Goal: Task Accomplishment & Management: Complete application form

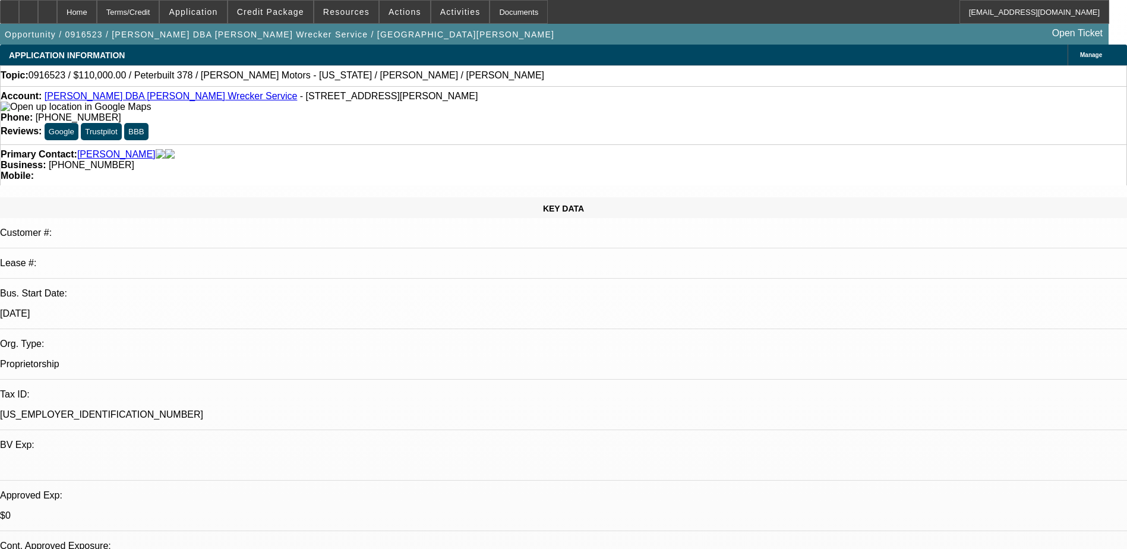
select select "0"
select select "6"
select select "0"
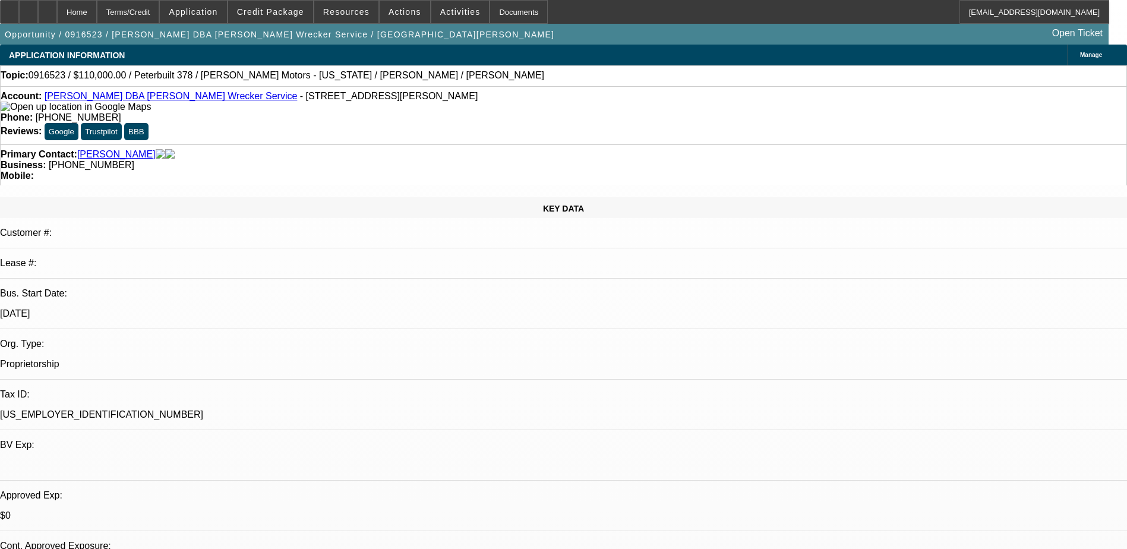
select select "0"
select select "0.1"
select select "4"
select select "0"
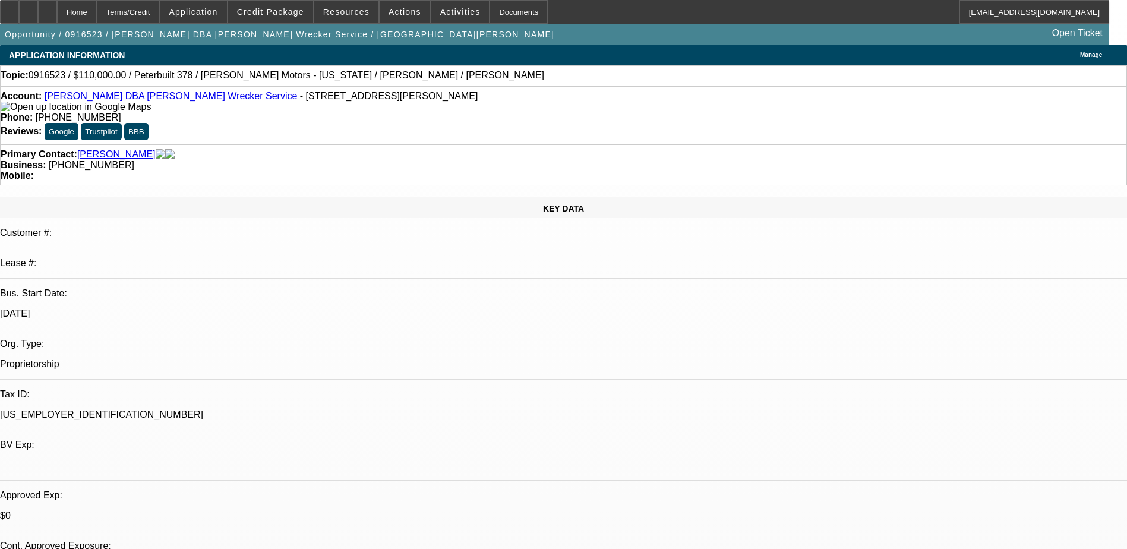
select select "0.1"
select select "4"
select select "0"
select select "0.1"
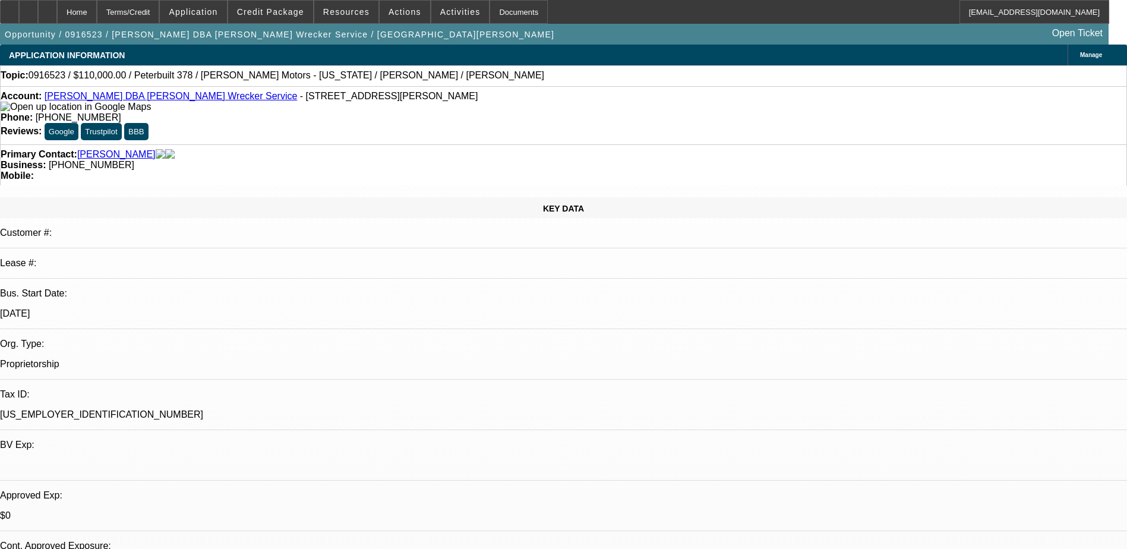
select select "4"
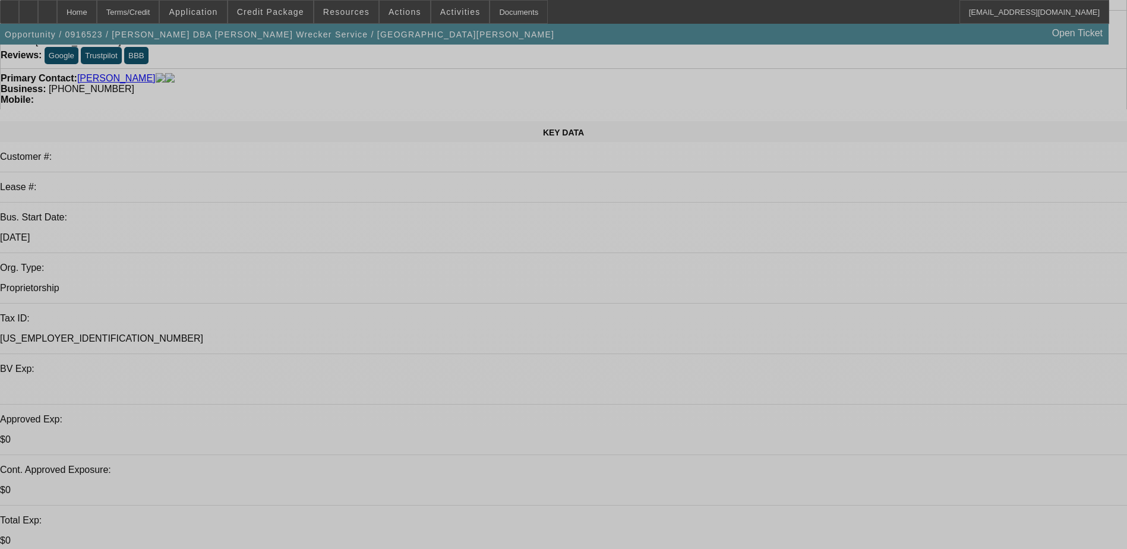
select select "0"
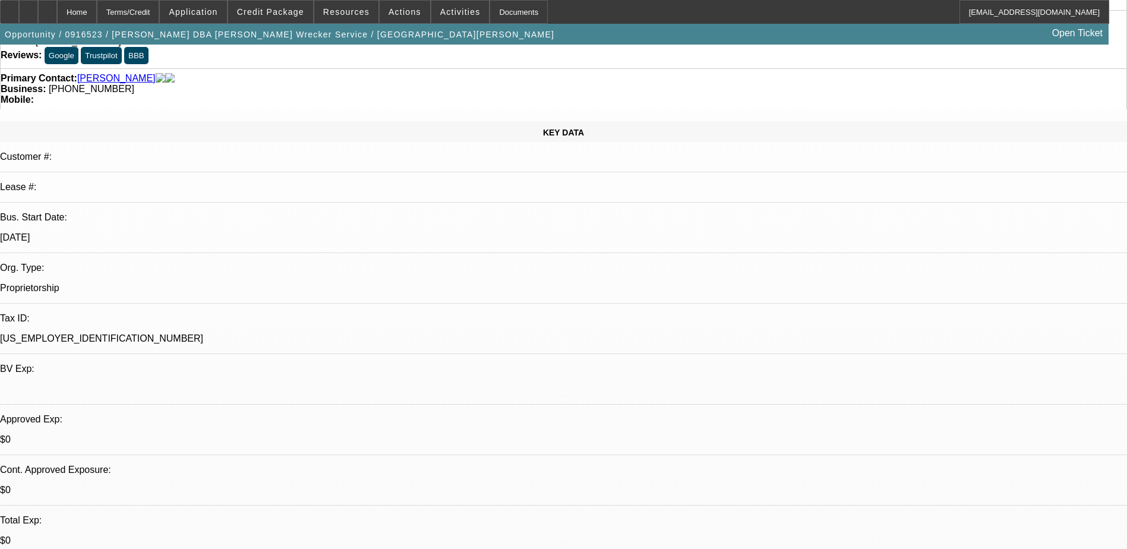
select select "0"
select select "0.1"
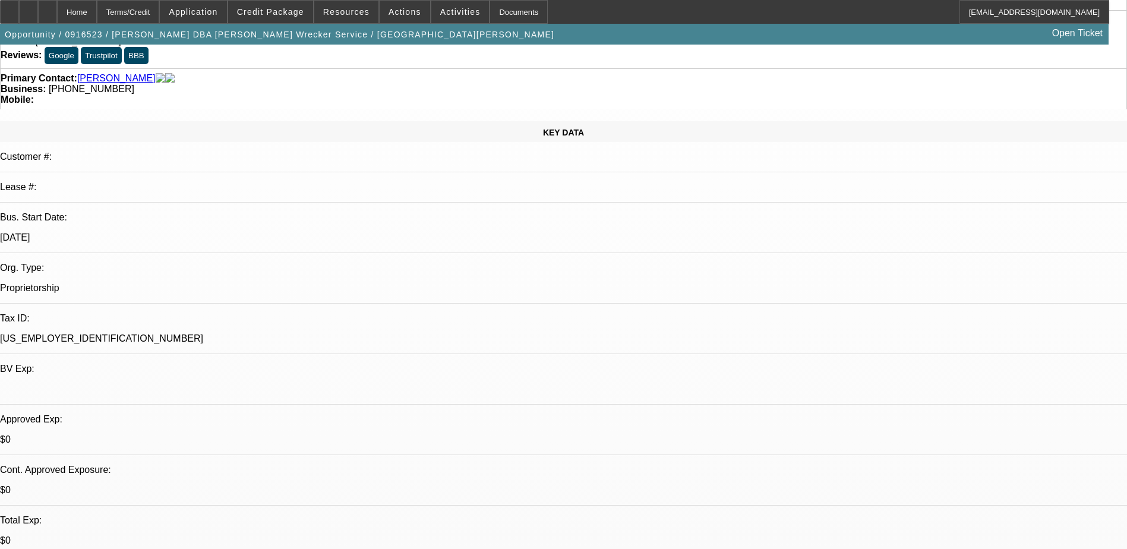
select select "0"
select select "0.1"
select select "0"
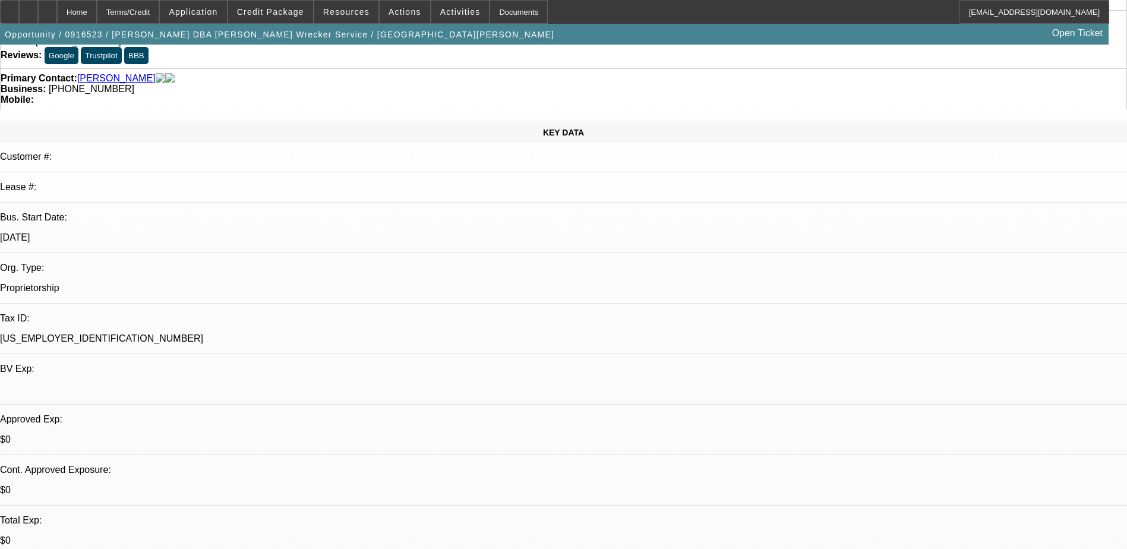
select select "0.1"
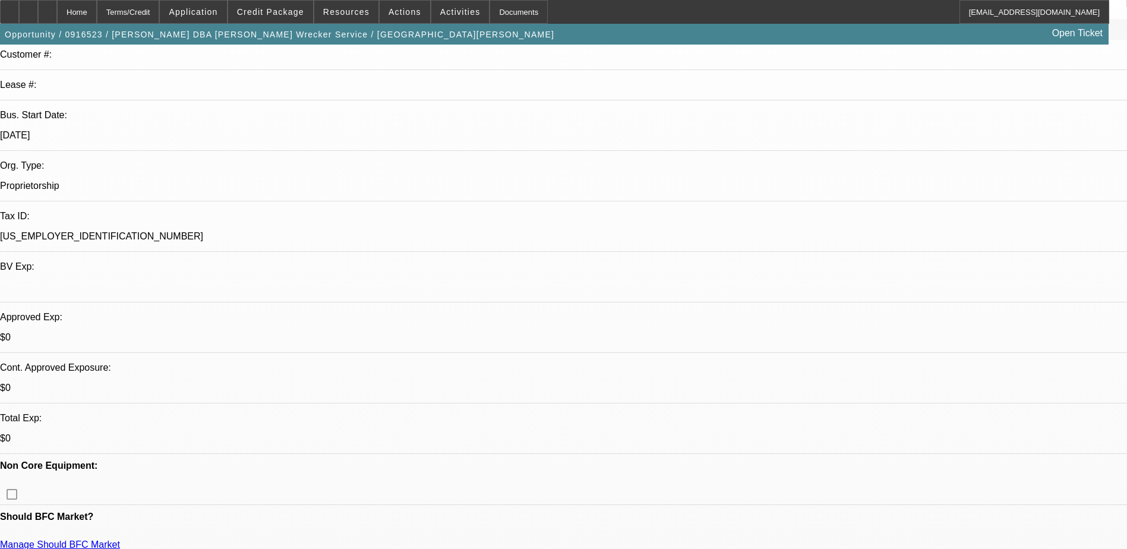
select select "1"
select select "6"
select select "1"
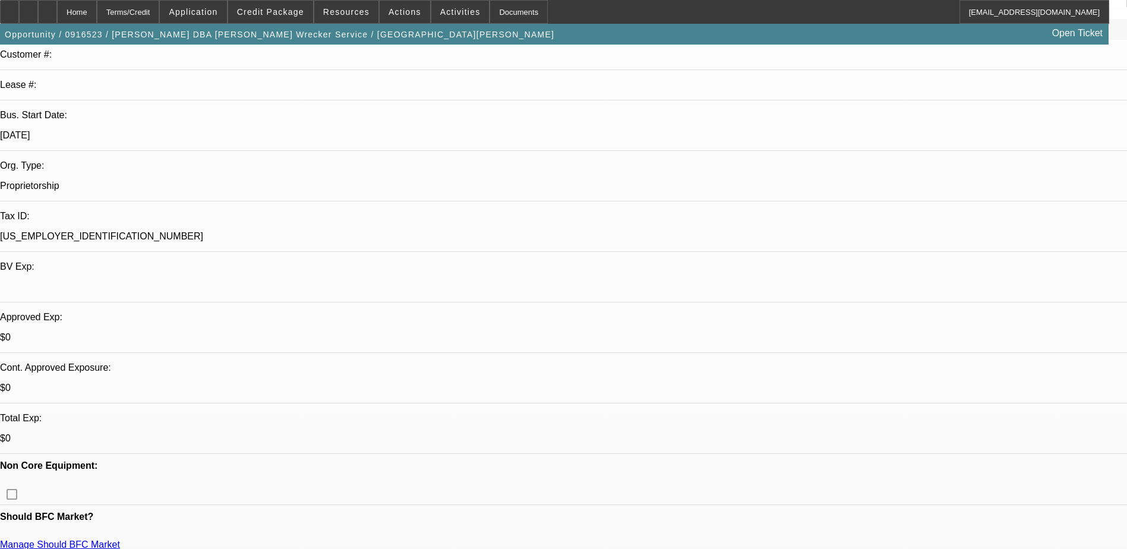
select select "4"
select select "1"
select select "4"
select select "1"
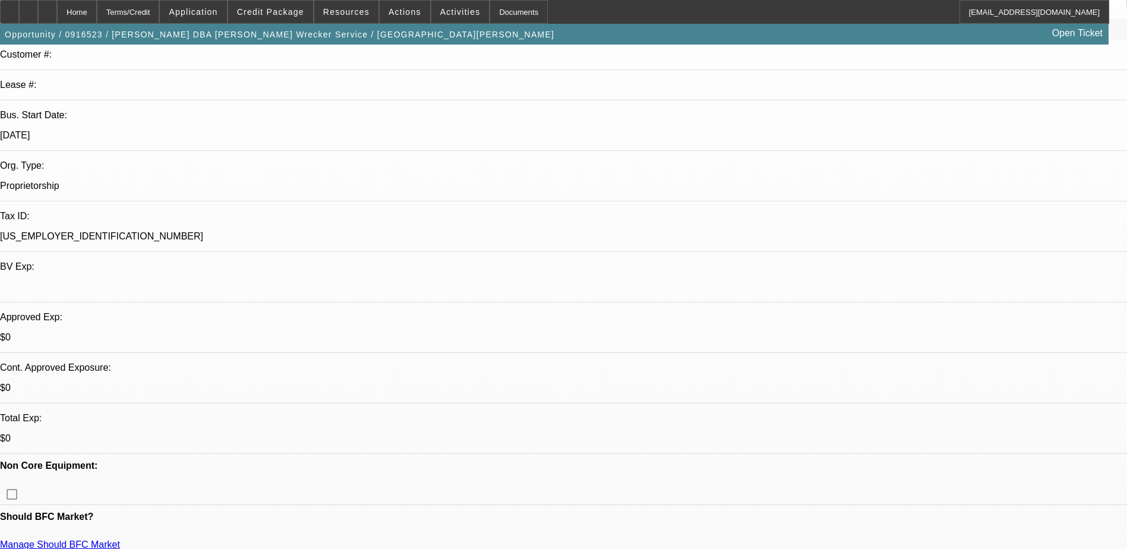
select select "1"
select select "4"
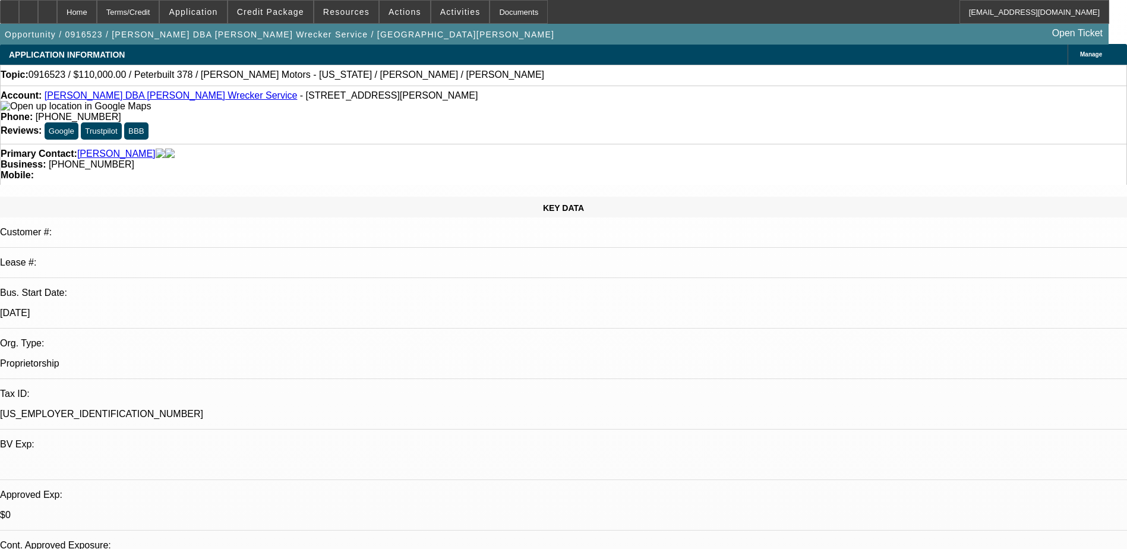
scroll to position [0, 0]
